Goal: Navigation & Orientation: Find specific page/section

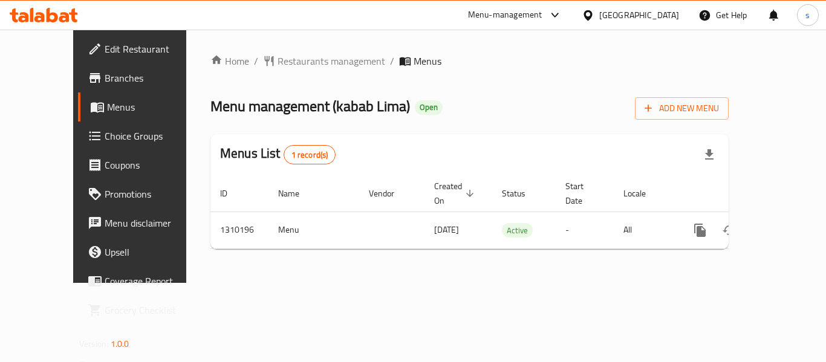
click at [105, 53] on span "Edit Restaurant" at bounding box center [153, 49] width 97 height 15
click at [611, 17] on div "[GEOGRAPHIC_DATA]" at bounding box center [640, 14] width 80 height 13
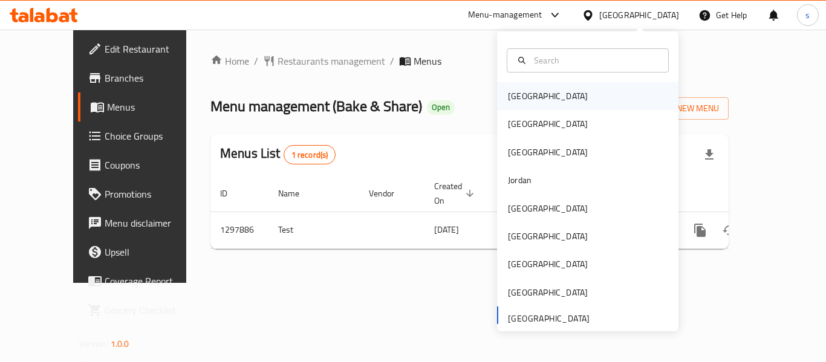
click at [526, 104] on div "[GEOGRAPHIC_DATA]" at bounding box center [547, 96] width 99 height 28
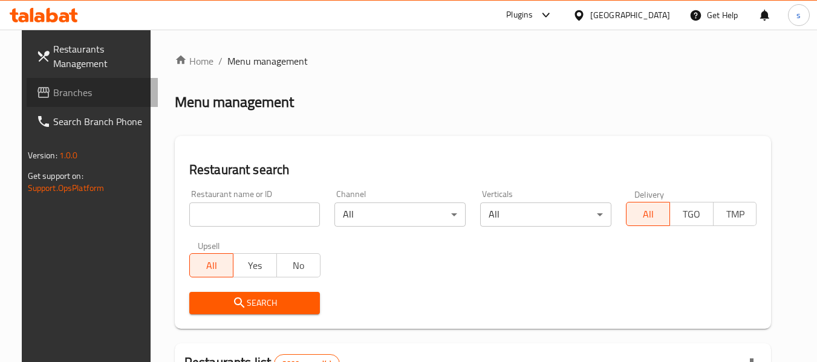
click at [53, 97] on span "Branches" at bounding box center [101, 92] width 96 height 15
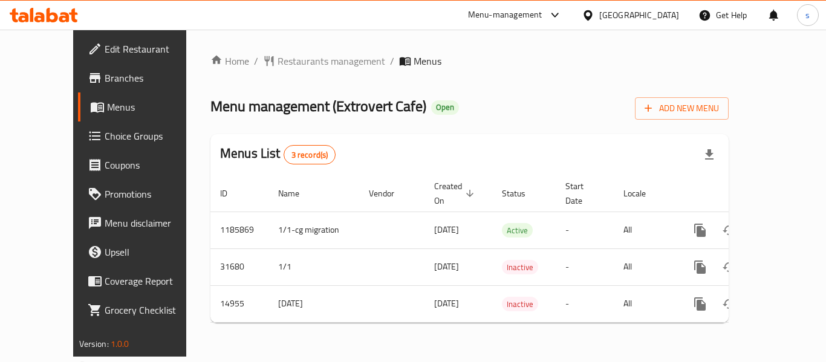
click at [656, 8] on div "Bahrain" at bounding box center [640, 14] width 80 height 13
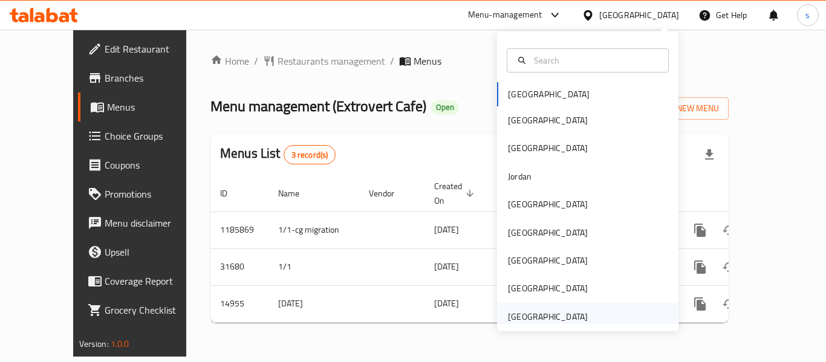
click at [530, 314] on div "[GEOGRAPHIC_DATA]" at bounding box center [548, 316] width 80 height 13
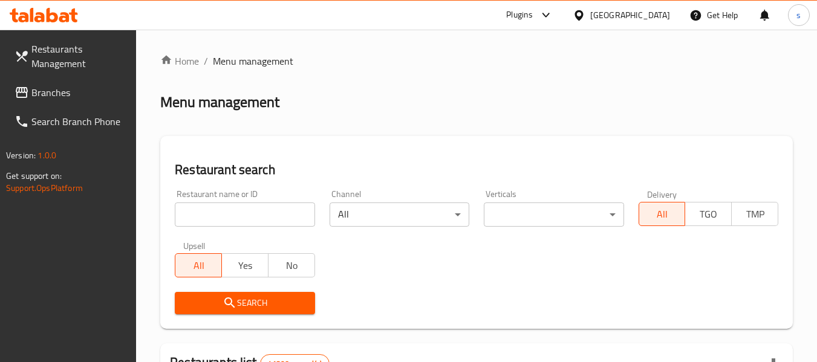
click at [53, 95] on span "Branches" at bounding box center [79, 92] width 96 height 15
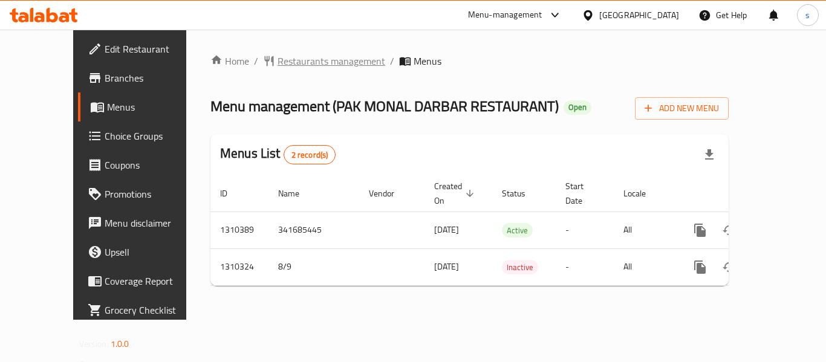
click at [281, 55] on span "Restaurants management" at bounding box center [332, 61] width 108 height 15
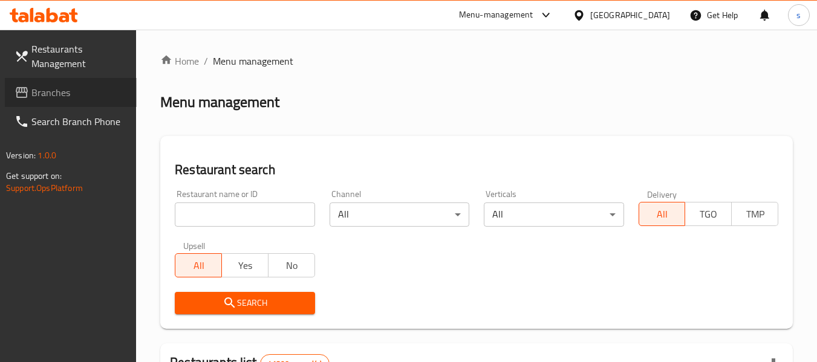
click at [44, 103] on link "Branches" at bounding box center [71, 92] width 132 height 29
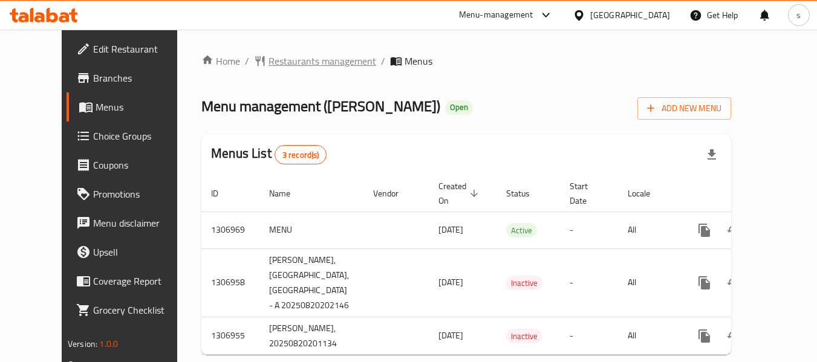
click at [269, 61] on span "Restaurants management" at bounding box center [323, 61] width 108 height 15
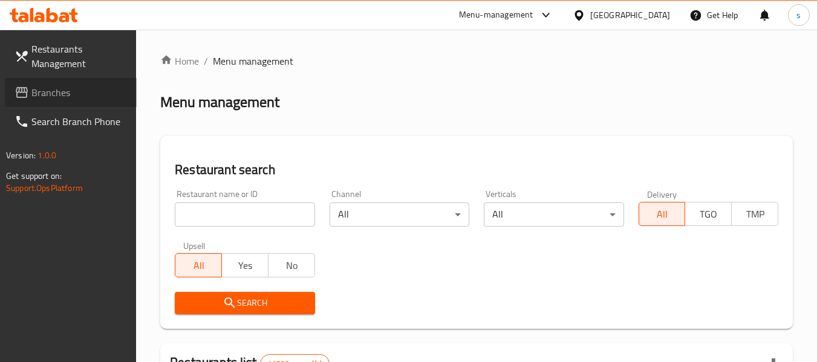
click at [76, 95] on span "Branches" at bounding box center [79, 92] width 96 height 15
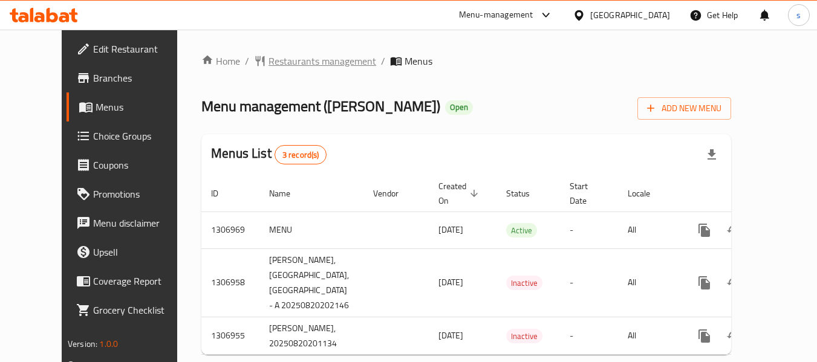
click at [269, 54] on span "Restaurants management" at bounding box center [323, 61] width 108 height 15
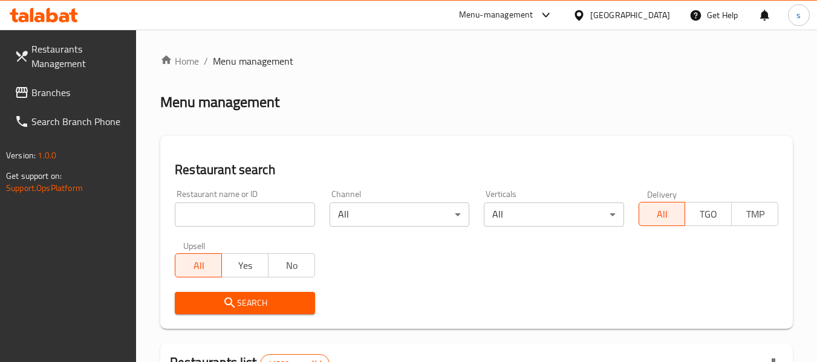
click at [40, 100] on span "Branches" at bounding box center [79, 92] width 96 height 15
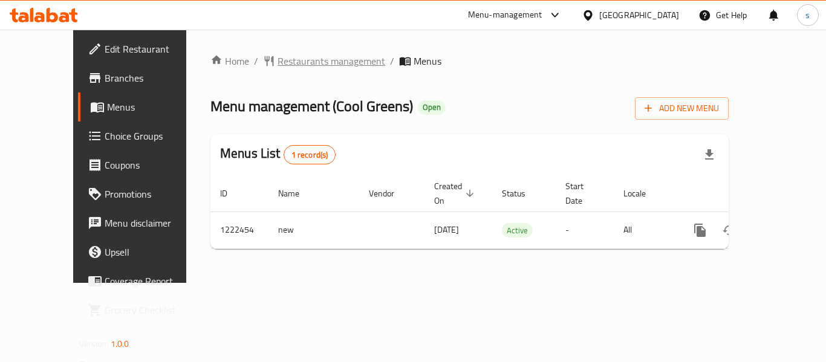
click at [287, 62] on span "Restaurants management" at bounding box center [332, 61] width 108 height 15
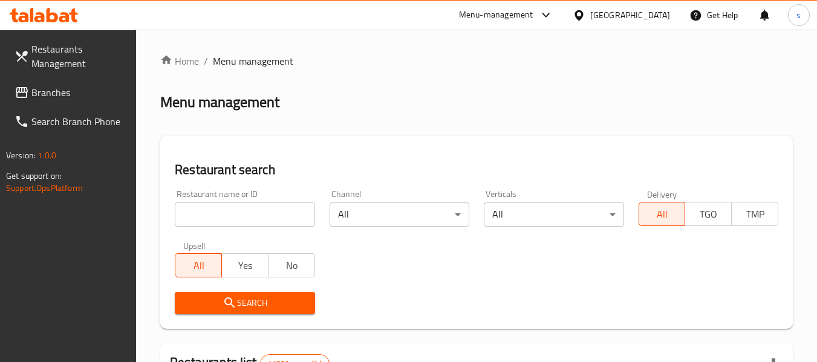
click at [88, 98] on span "Branches" at bounding box center [79, 92] width 96 height 15
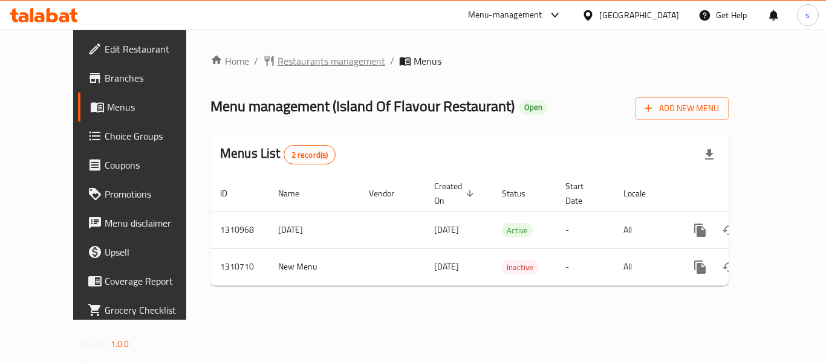
click at [278, 57] on span "Restaurants management" at bounding box center [332, 61] width 108 height 15
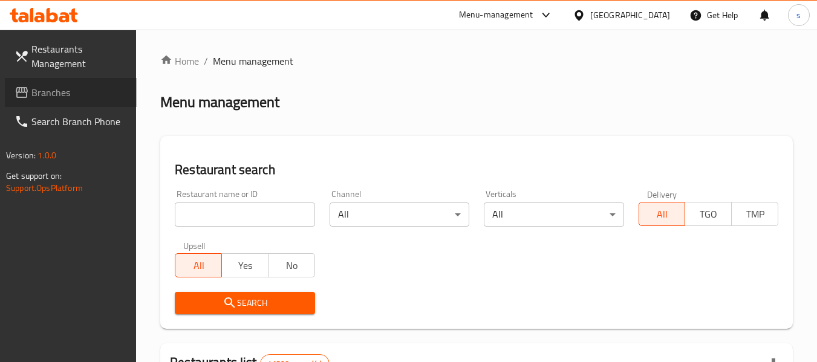
click at [72, 90] on span "Branches" at bounding box center [79, 92] width 96 height 15
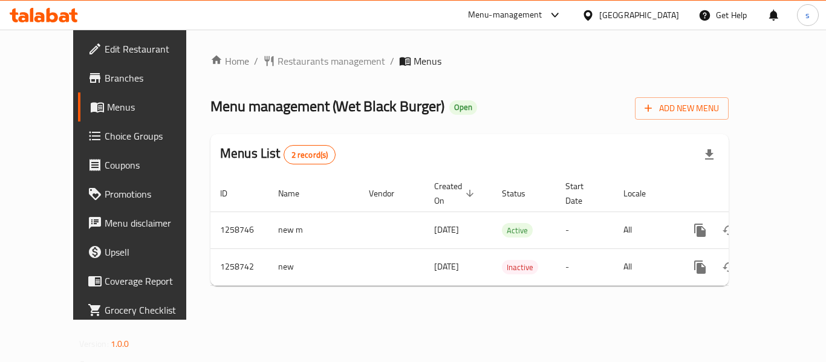
click at [612, 14] on div "[GEOGRAPHIC_DATA]" at bounding box center [640, 14] width 80 height 13
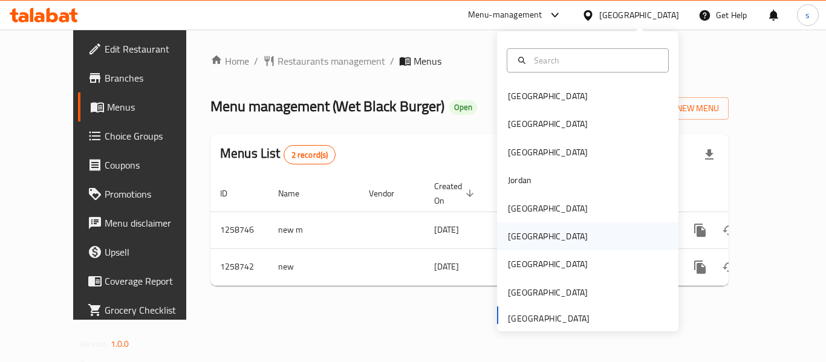
click at [529, 240] on div "[GEOGRAPHIC_DATA]" at bounding box center [547, 237] width 99 height 28
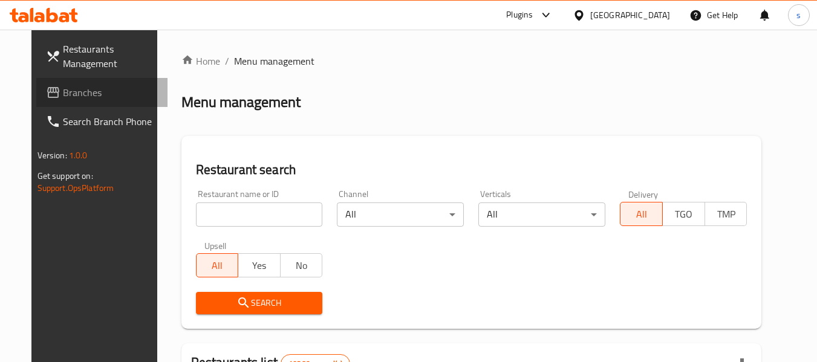
click at [46, 90] on icon at bounding box center [53, 92] width 15 height 15
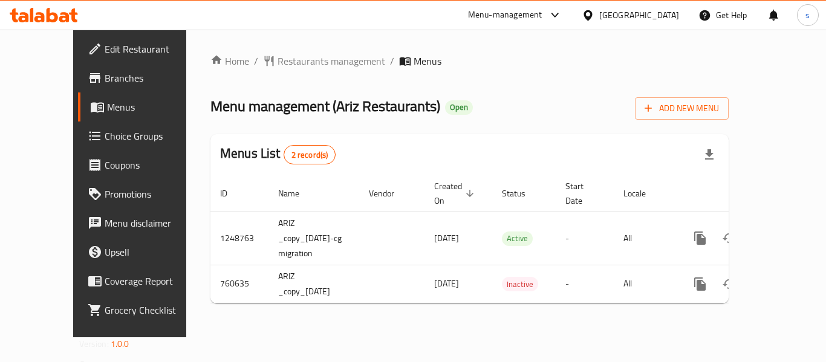
click at [595, 16] on icon at bounding box center [588, 15] width 13 height 13
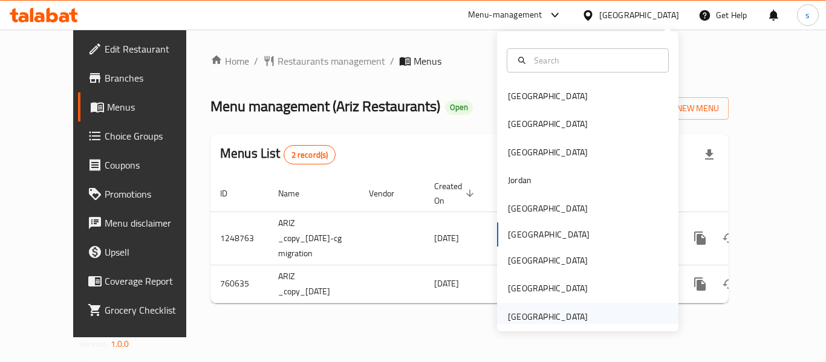
click at [544, 311] on div "[GEOGRAPHIC_DATA]" at bounding box center [548, 316] width 80 height 13
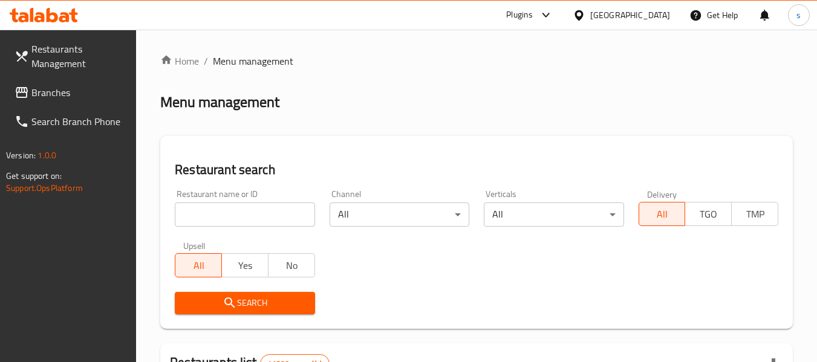
click at [81, 94] on span "Branches" at bounding box center [79, 92] width 96 height 15
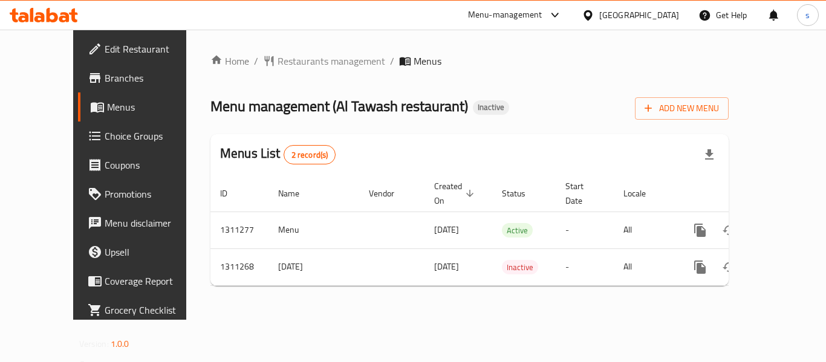
click at [589, 17] on icon at bounding box center [588, 15] width 8 height 10
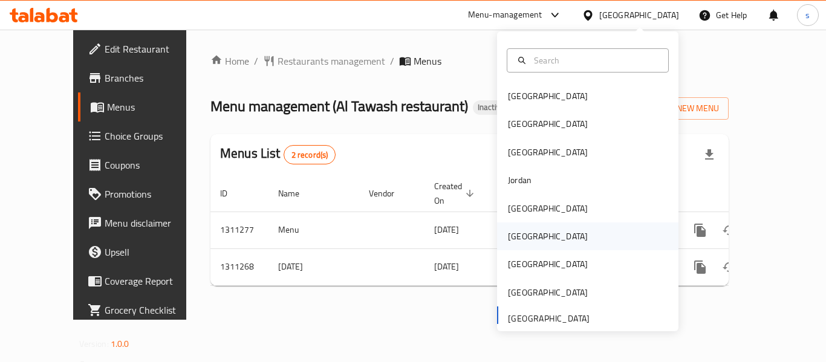
click at [517, 241] on div "[GEOGRAPHIC_DATA]" at bounding box center [548, 236] width 80 height 13
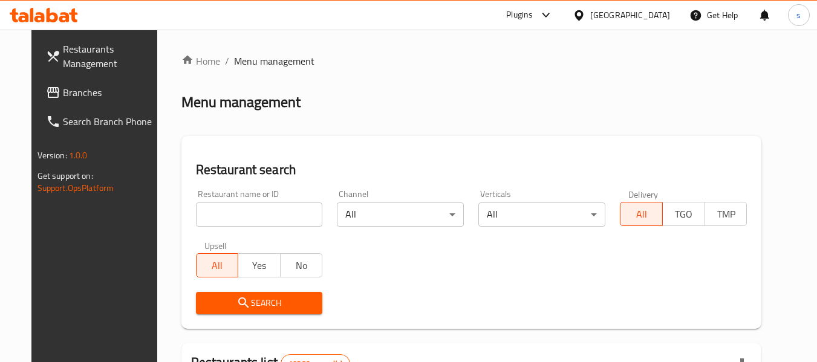
click at [85, 106] on link "Branches" at bounding box center [102, 92] width 132 height 29
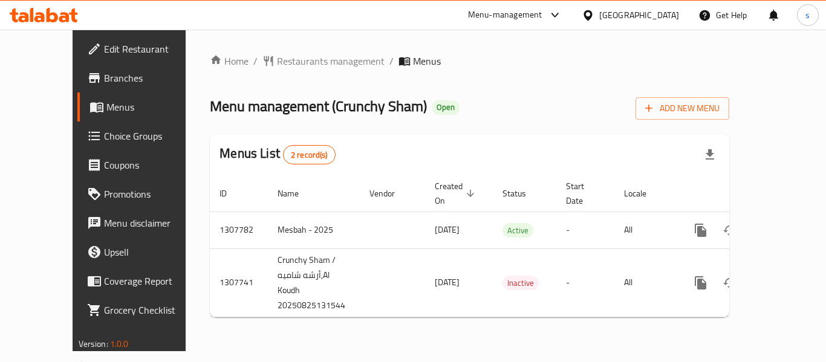
click at [592, 13] on icon at bounding box center [588, 15] width 8 height 10
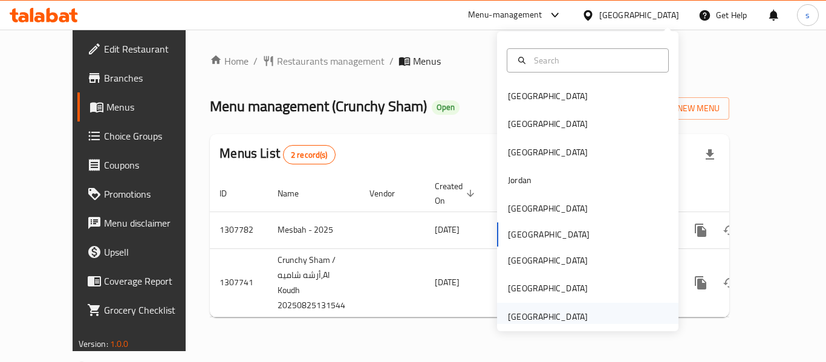
click at [533, 317] on div "[GEOGRAPHIC_DATA]" at bounding box center [548, 316] width 80 height 13
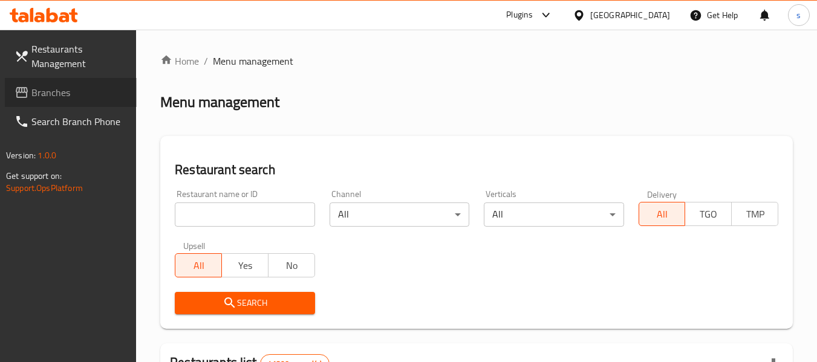
click at [82, 101] on link "Branches" at bounding box center [71, 92] width 132 height 29
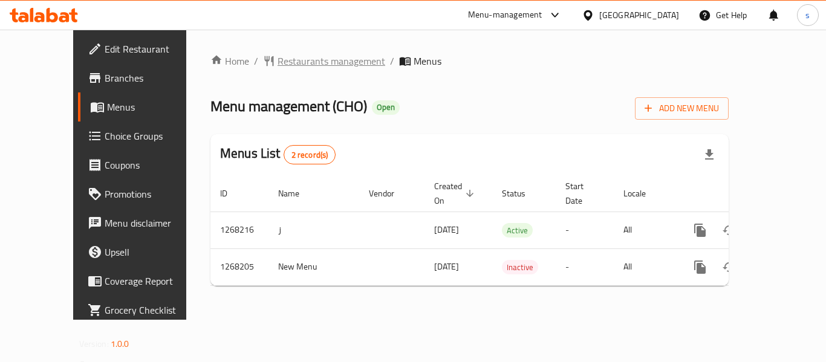
click at [281, 61] on span "Restaurants management" at bounding box center [332, 61] width 108 height 15
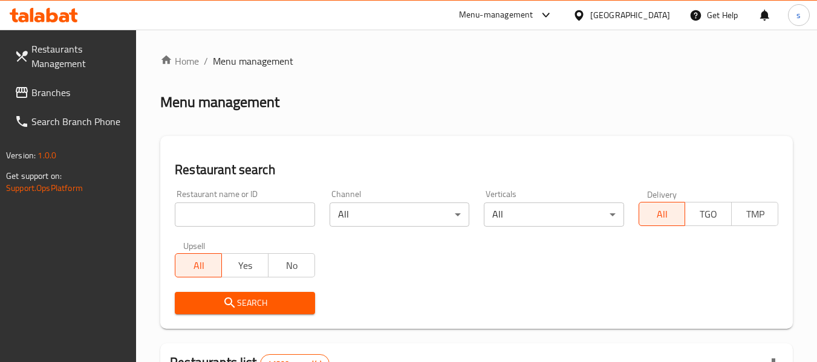
click at [87, 99] on span "Branches" at bounding box center [79, 92] width 96 height 15
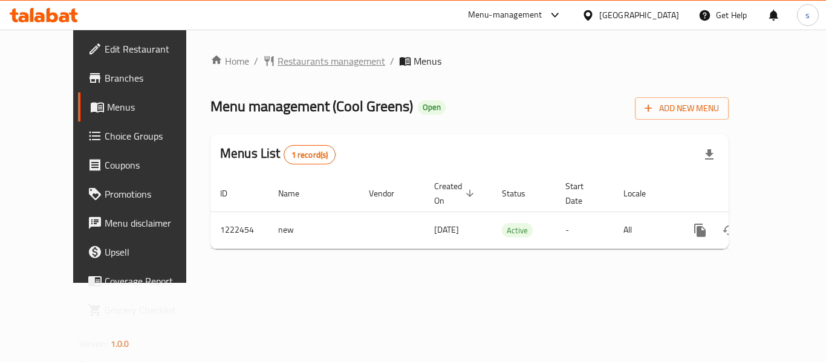
click at [292, 65] on span "Restaurants management" at bounding box center [332, 61] width 108 height 15
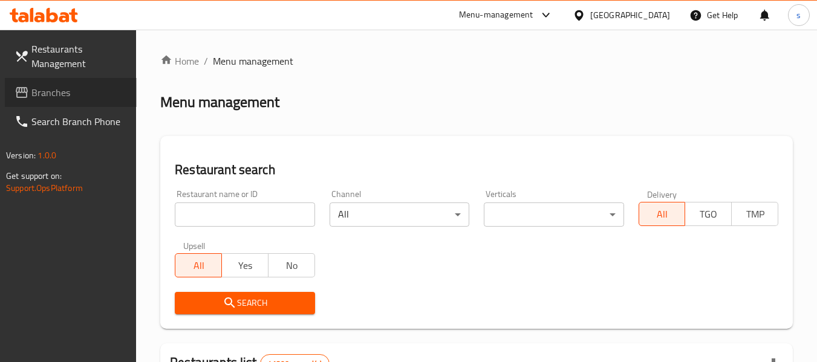
click at [54, 99] on span "Branches" at bounding box center [79, 92] width 96 height 15
